Goal: Task Accomplishment & Management: Use online tool/utility

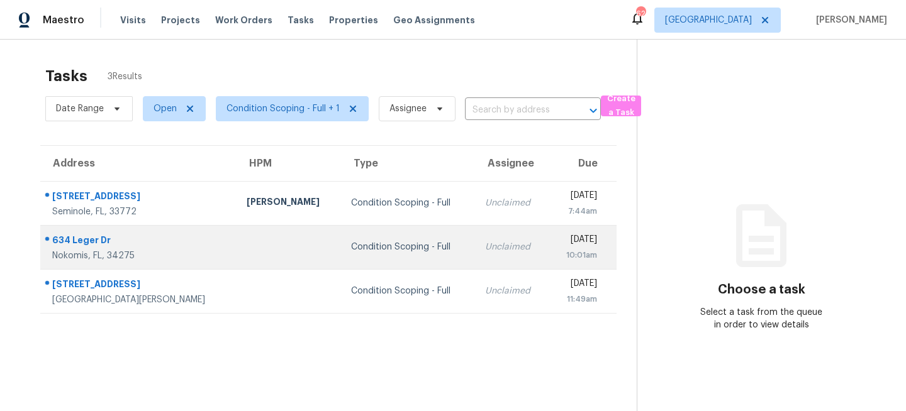
click at [237, 245] on td at bounding box center [289, 247] width 104 height 44
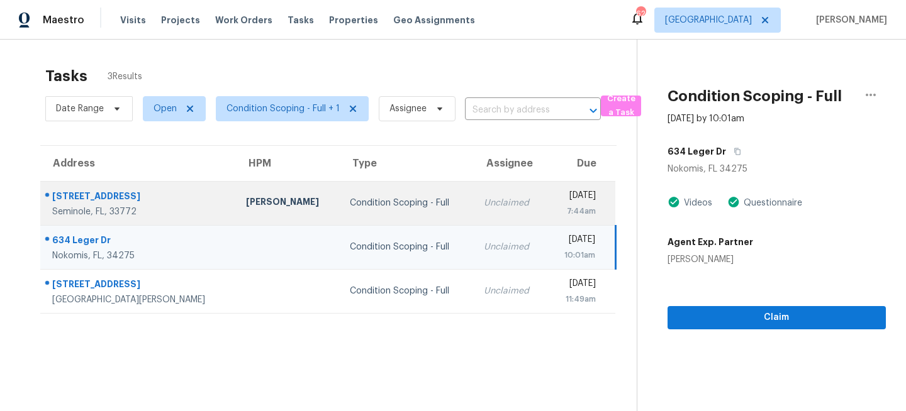
click at [347, 194] on td "Condition Scoping - Full" at bounding box center [406, 203] width 133 height 44
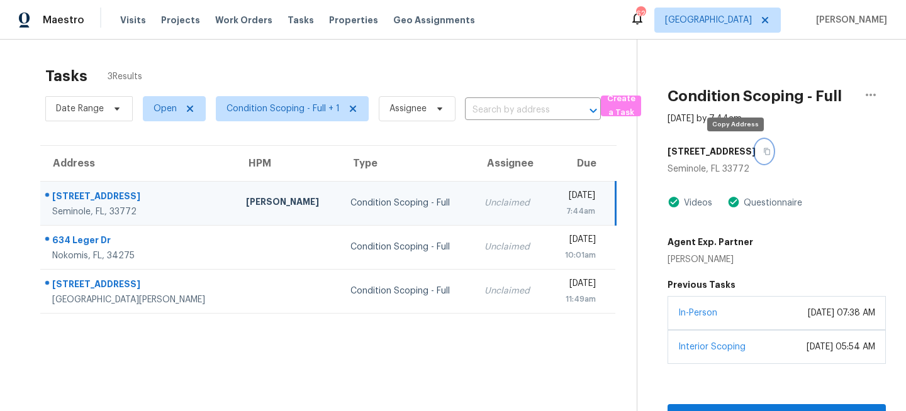
click at [763, 152] on icon "button" at bounding box center [767, 152] width 8 height 8
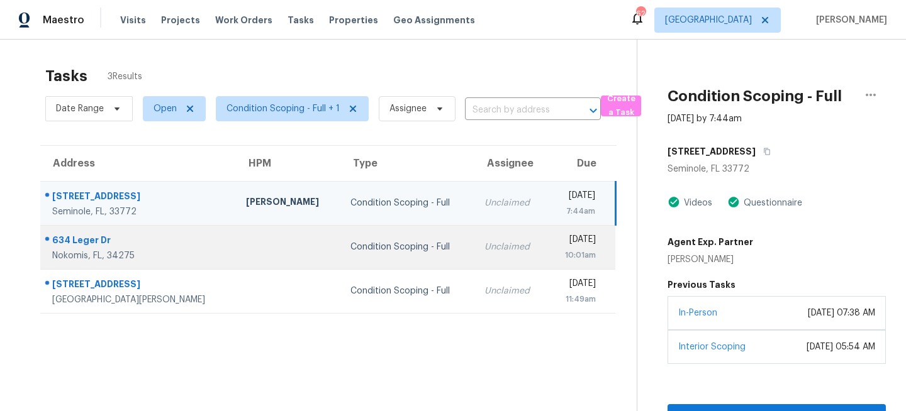
click at [474, 247] on td "Unclaimed" at bounding box center [511, 247] width 74 height 44
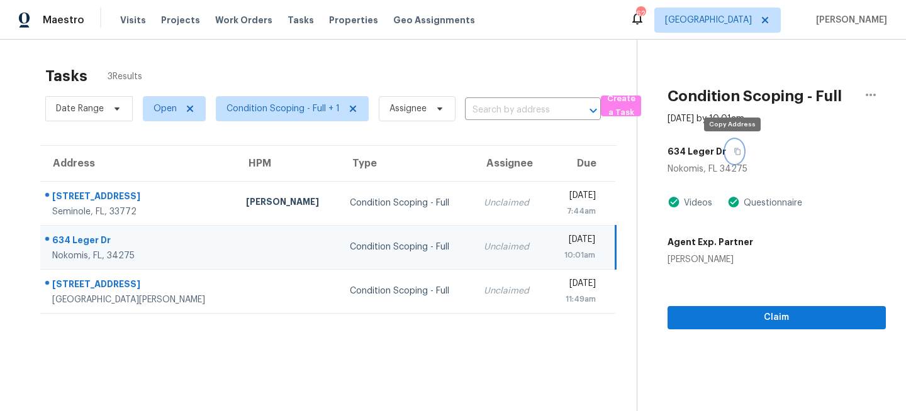
click at [736, 152] on icon "button" at bounding box center [737, 151] width 6 height 7
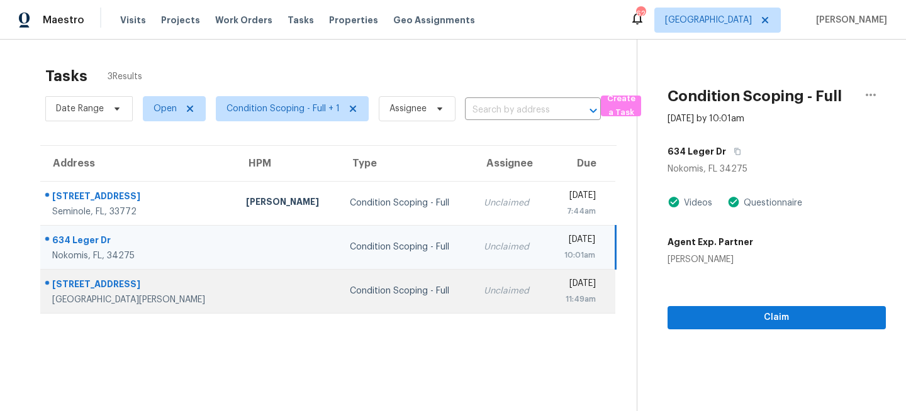
click at [350, 292] on div "Condition Scoping - Full" at bounding box center [406, 291] width 113 height 13
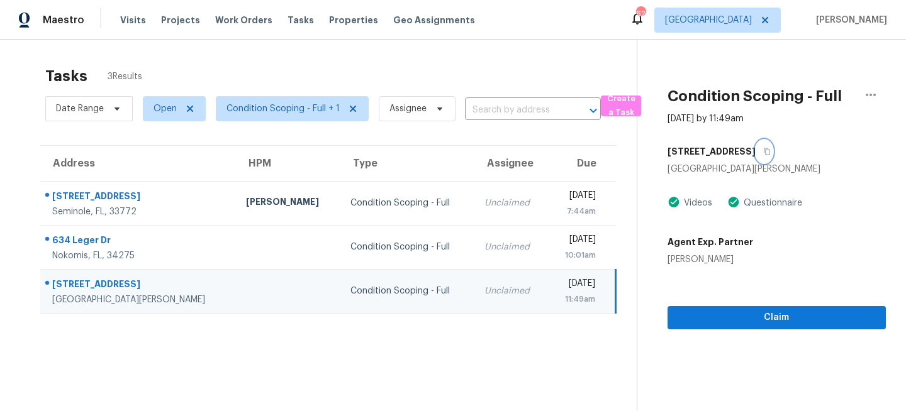
click at [763, 153] on icon "button" at bounding box center [767, 152] width 8 height 8
